Goal: Task Accomplishment & Management: Use online tool/utility

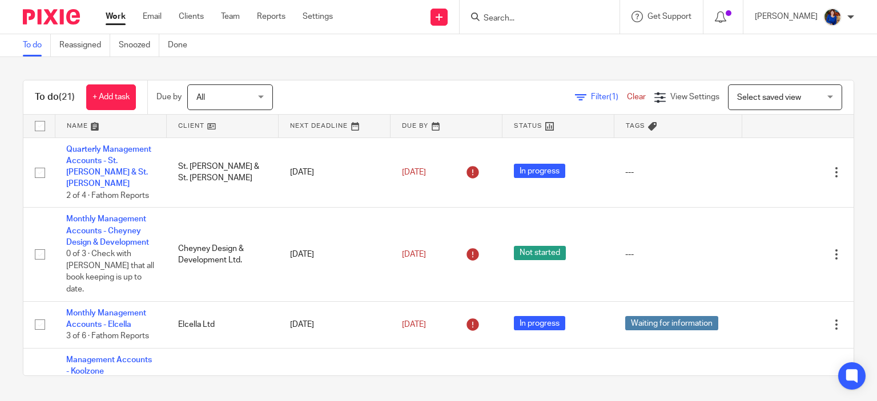
click at [481, 13] on div at bounding box center [537, 17] width 133 height 14
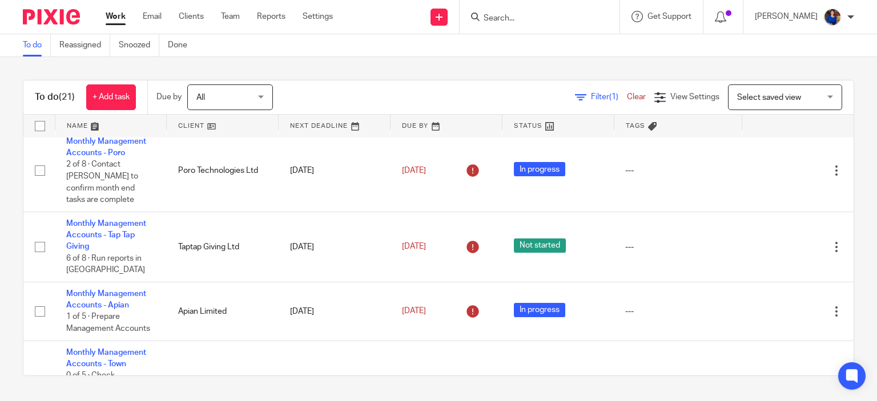
scroll to position [514, 0]
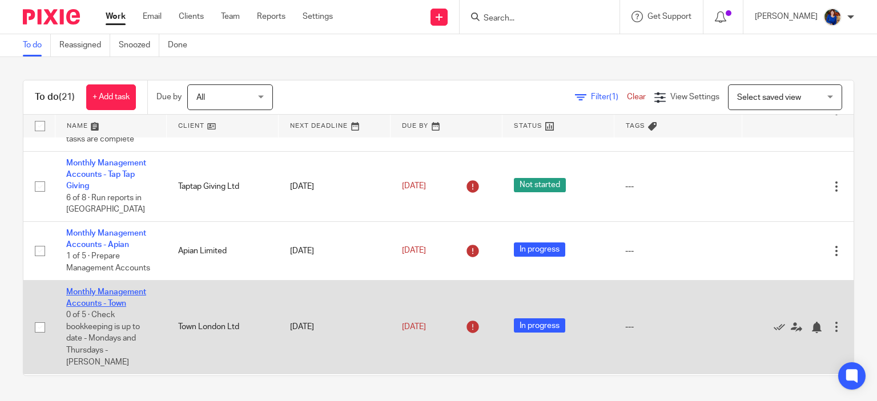
click at [128, 288] on link "Monthly Management Accounts - Town" at bounding box center [106, 297] width 80 height 19
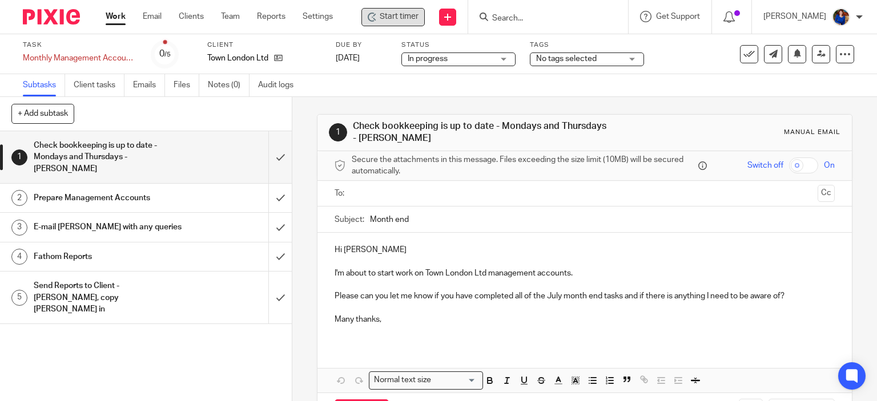
click at [400, 16] on span "Start timer" at bounding box center [399, 17] width 39 height 12
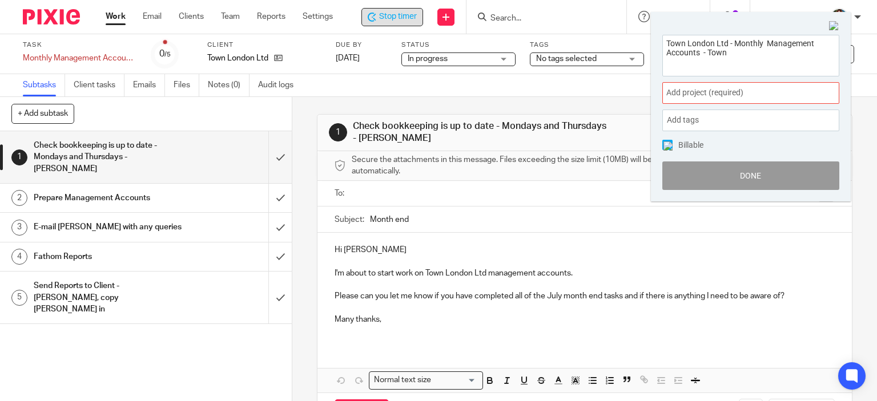
click at [729, 98] on span "Add project (required) :" at bounding box center [738, 93] width 144 height 12
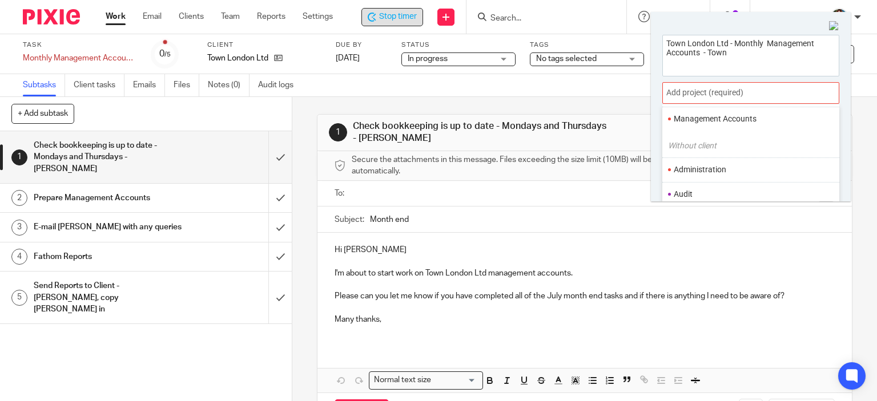
scroll to position [57, 0]
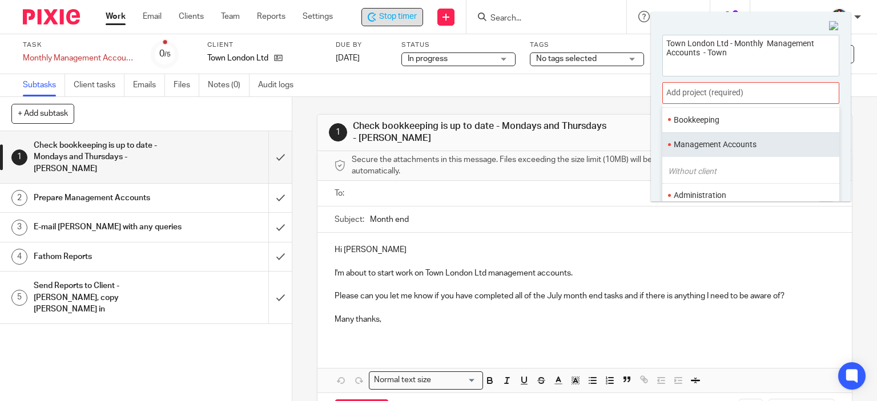
click at [722, 141] on li "Management Accounts" at bounding box center [748, 145] width 149 height 12
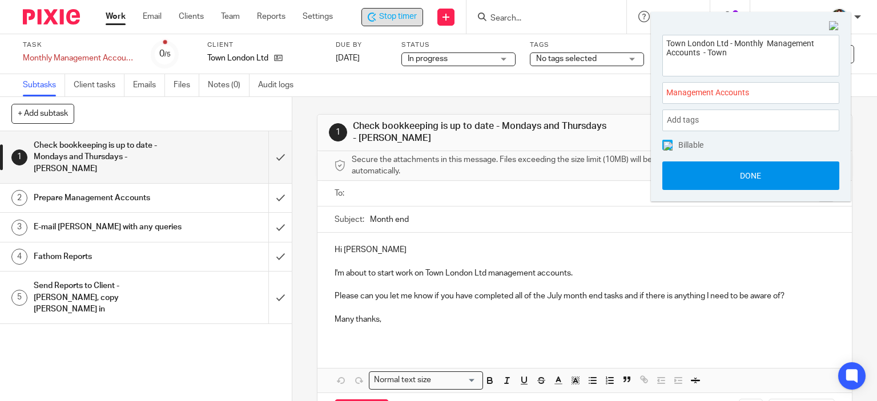
drag, startPoint x: 670, startPoint y: 144, endPoint x: 674, endPoint y: 167, distance: 23.3
click at [669, 144] on img at bounding box center [668, 146] width 9 height 9
click at [678, 172] on button "Done" at bounding box center [750, 176] width 177 height 29
